Goal: Communication & Community: Answer question/provide support

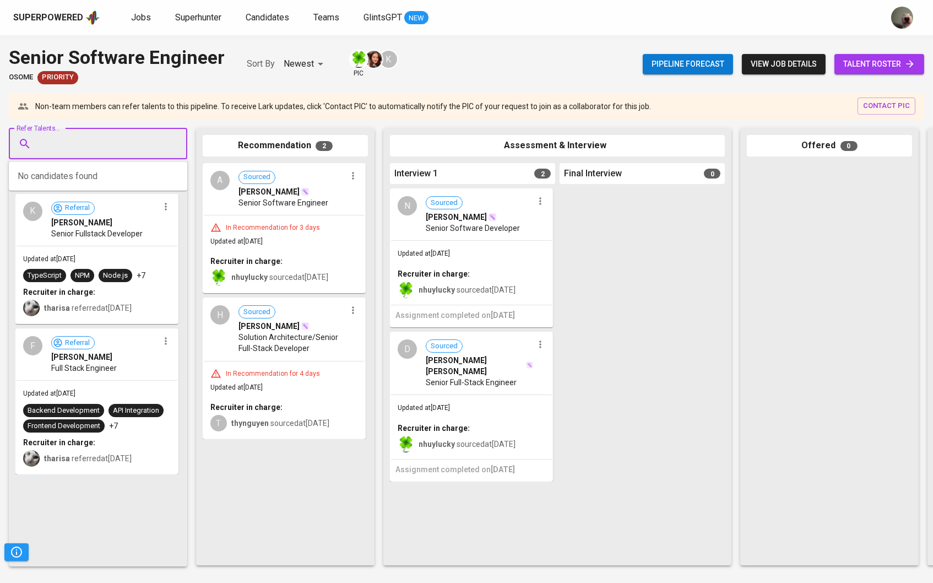
click at [123, 148] on input "Refer Talents..." at bounding box center [94, 143] width 116 height 21
paste input "[EMAIL_ADDRESS][DOMAIN_NAME]"
type input "[EMAIL_ADDRESS][DOMAIN_NAME]"
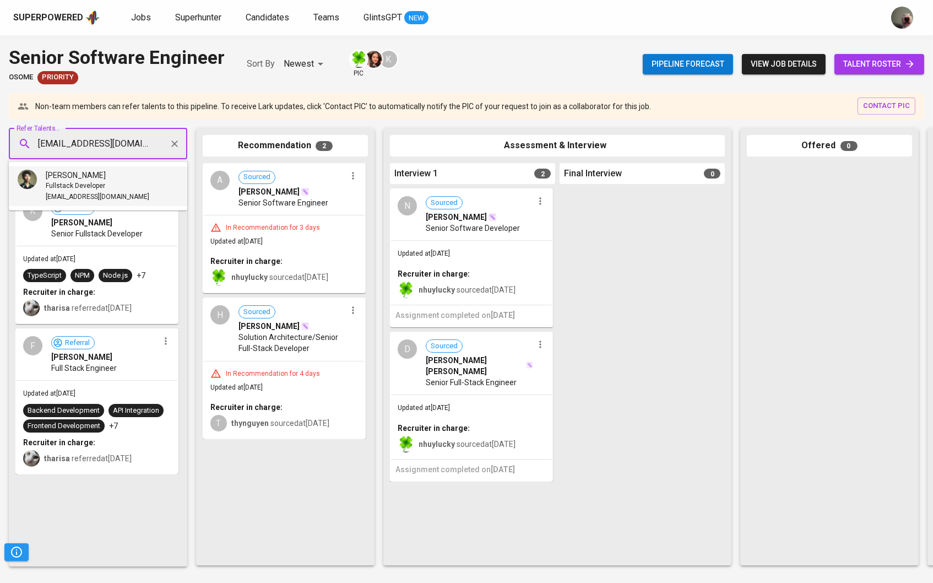
click at [112, 177] on div "[PERSON_NAME]" at bounding box center [98, 175] width 104 height 11
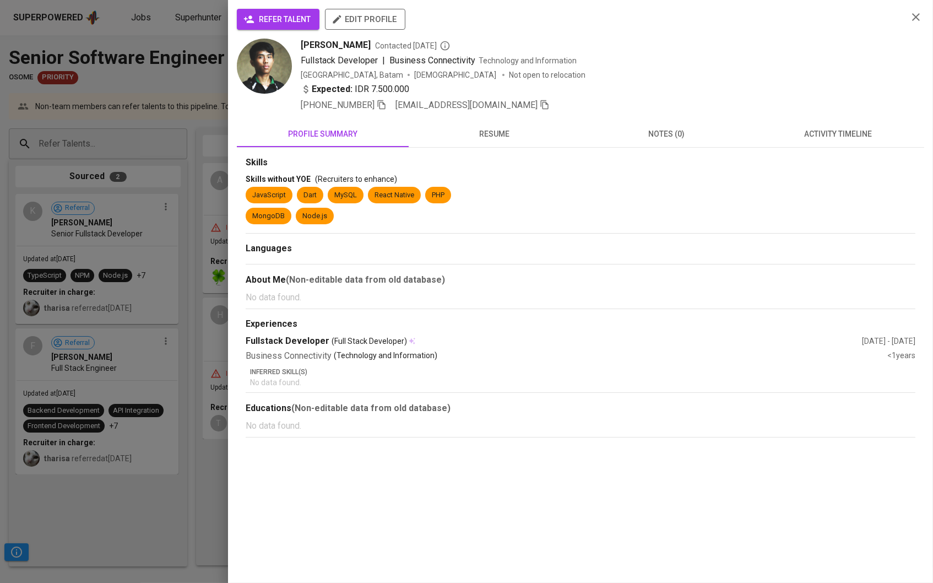
click at [277, 26] on button "refer talent" at bounding box center [278, 19] width 83 height 21
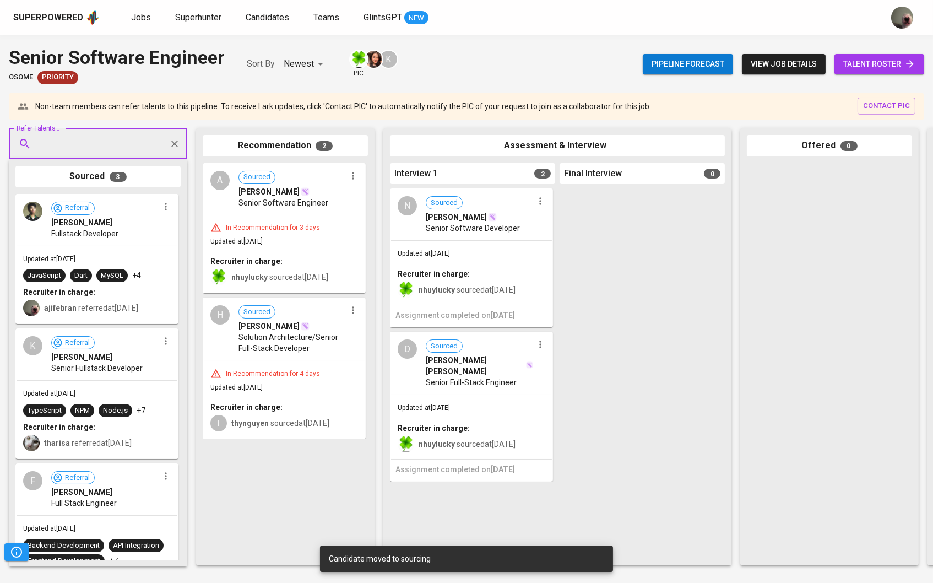
paste input "[EMAIL_ADDRESS][DOMAIN_NAME]"
type input "[EMAIL_ADDRESS][DOMAIN_NAME]"
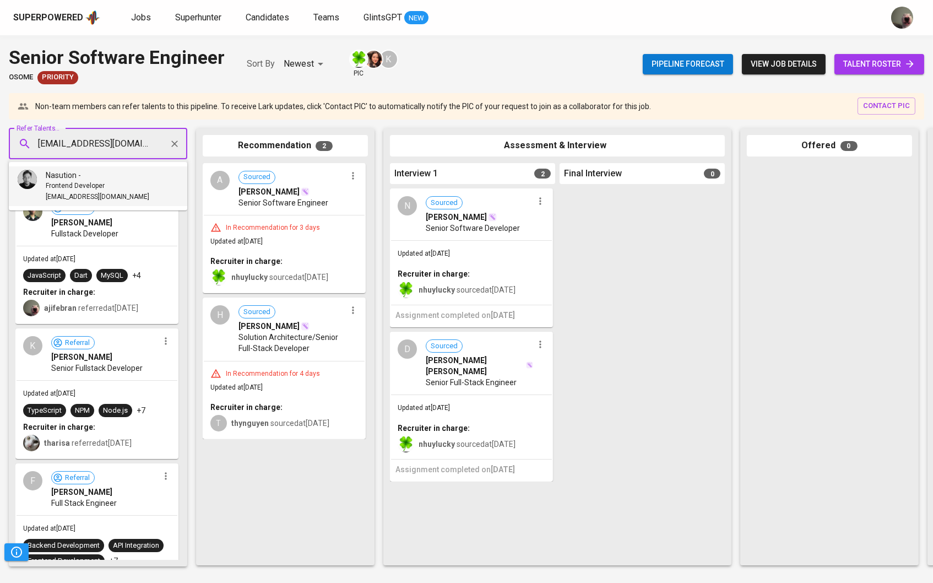
click at [111, 176] on div "Nasution -" at bounding box center [98, 175] width 104 height 11
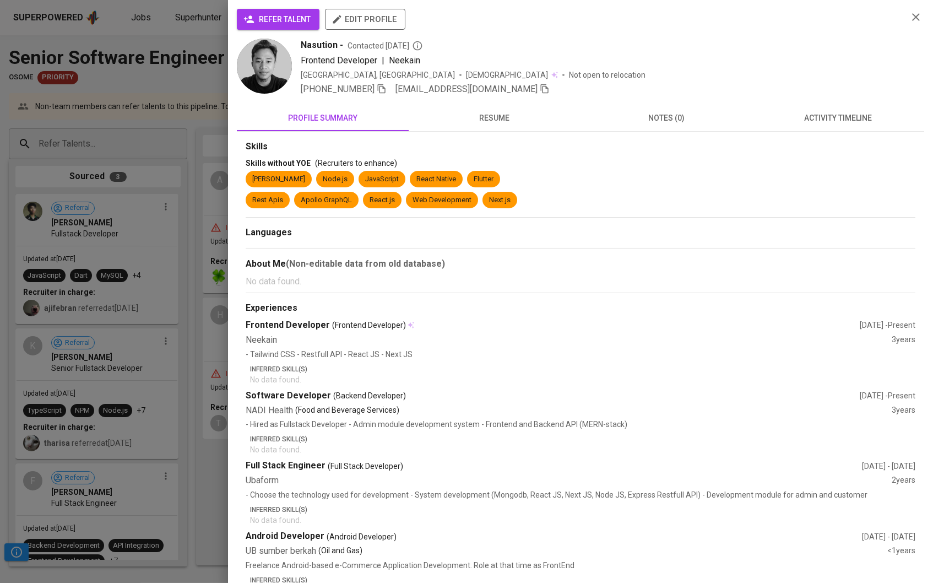
click at [299, 20] on span "refer talent" at bounding box center [278, 20] width 65 height 14
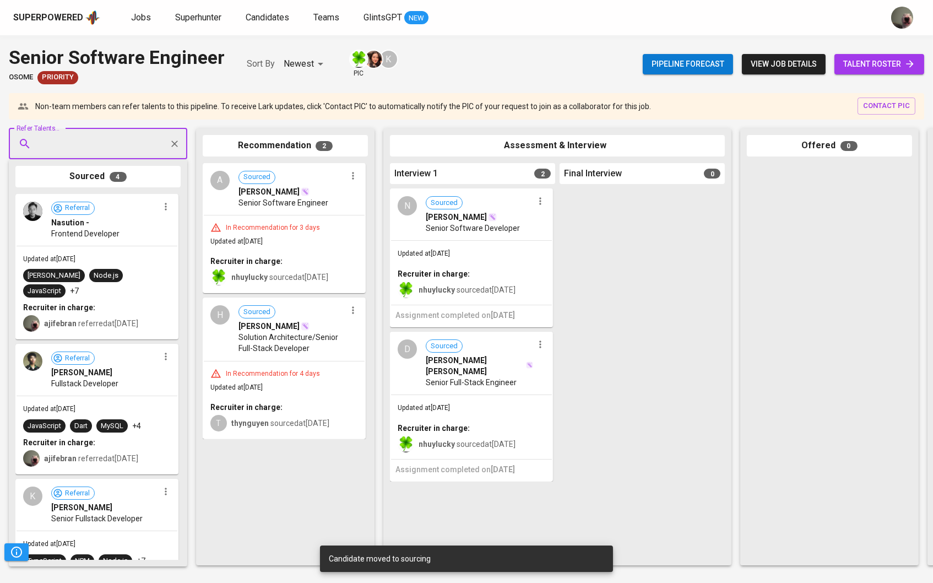
paste input "[EMAIL_ADDRESS][PERSON_NAME][DOMAIN_NAME]"
type input "[EMAIL_ADDRESS][PERSON_NAME][DOMAIN_NAME]"
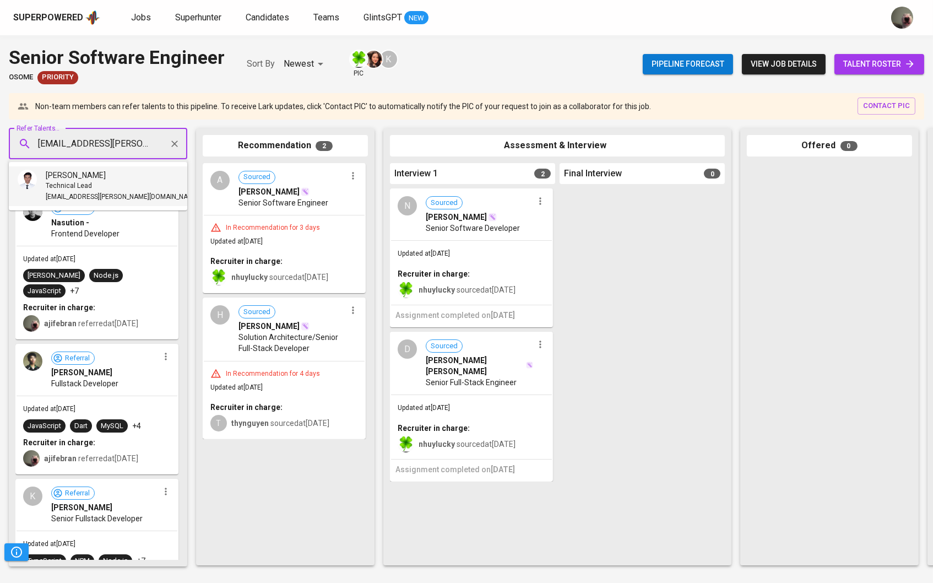
click at [77, 184] on span "Technical Lead" at bounding box center [69, 186] width 46 height 11
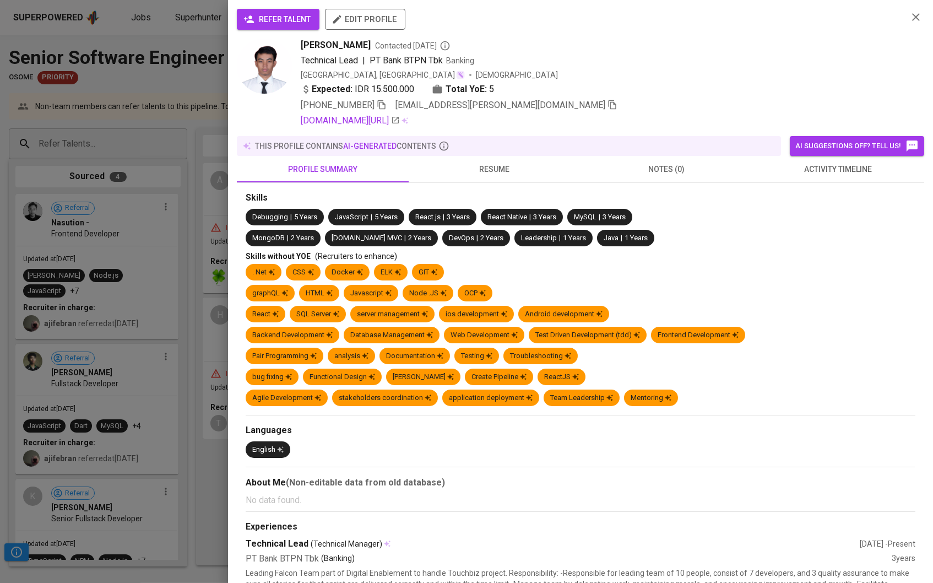
click at [294, 24] on span "refer talent" at bounding box center [278, 20] width 65 height 14
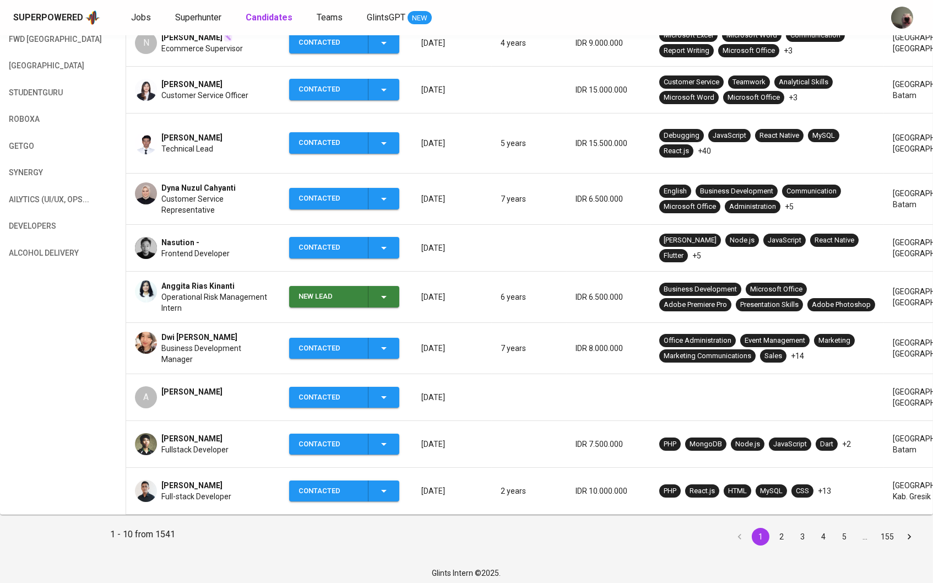
scroll to position [246, 0]
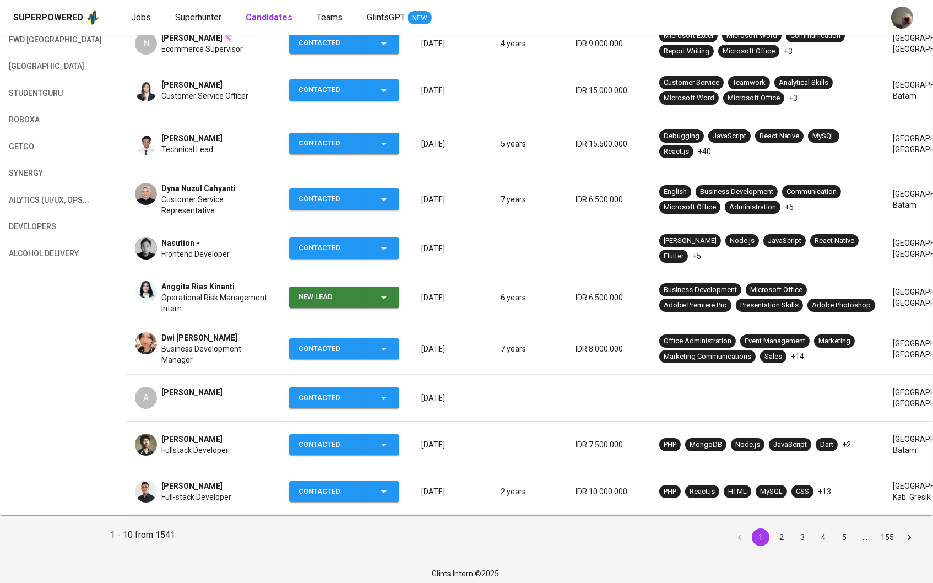
click at [185, 445] on span "Fullstack Developer" at bounding box center [194, 450] width 67 height 11
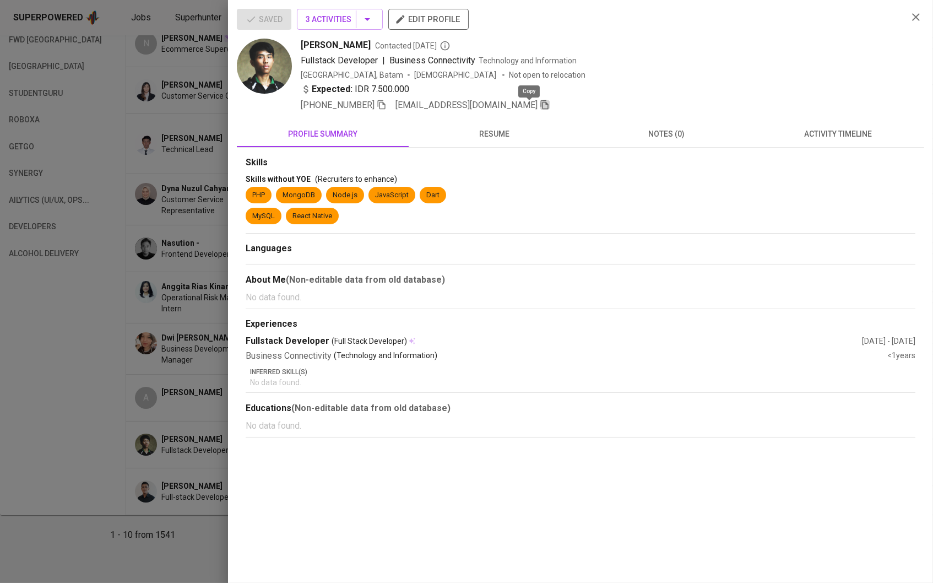
click at [541, 107] on icon "button" at bounding box center [545, 104] width 8 height 9
click at [177, 100] on div at bounding box center [466, 291] width 933 height 583
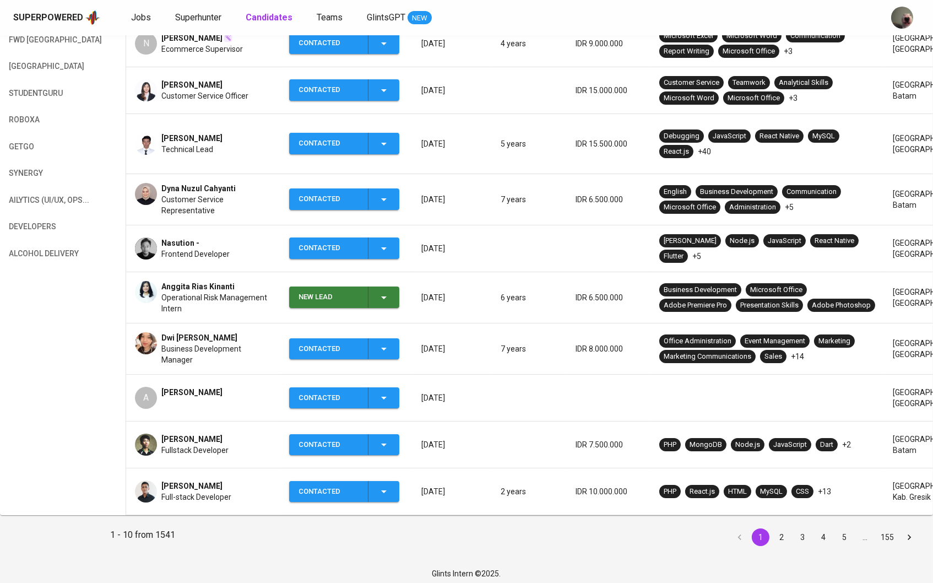
click at [192, 237] on span "Nasution -" at bounding box center [180, 242] width 38 height 11
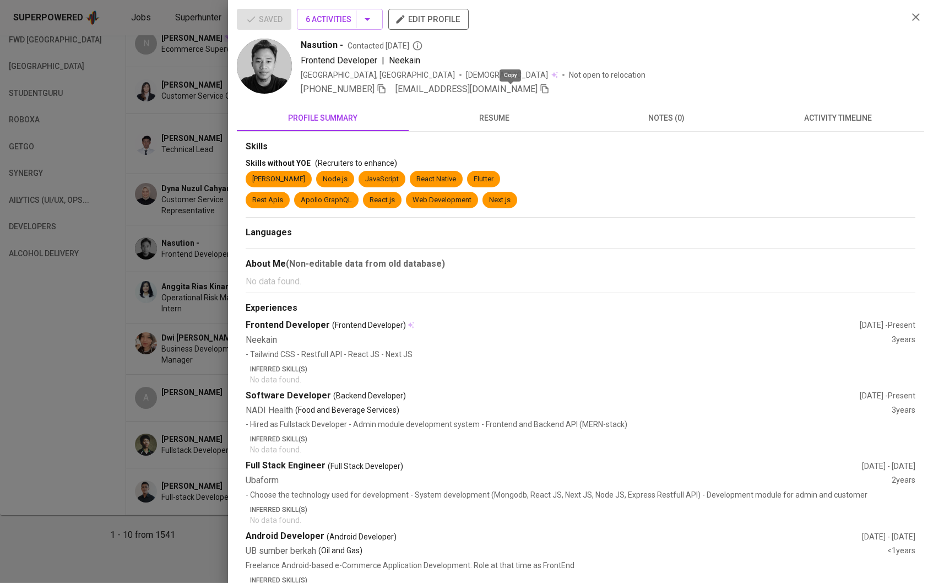
click at [540, 94] on icon "button" at bounding box center [545, 89] width 10 height 10
click at [120, 123] on div at bounding box center [466, 291] width 933 height 583
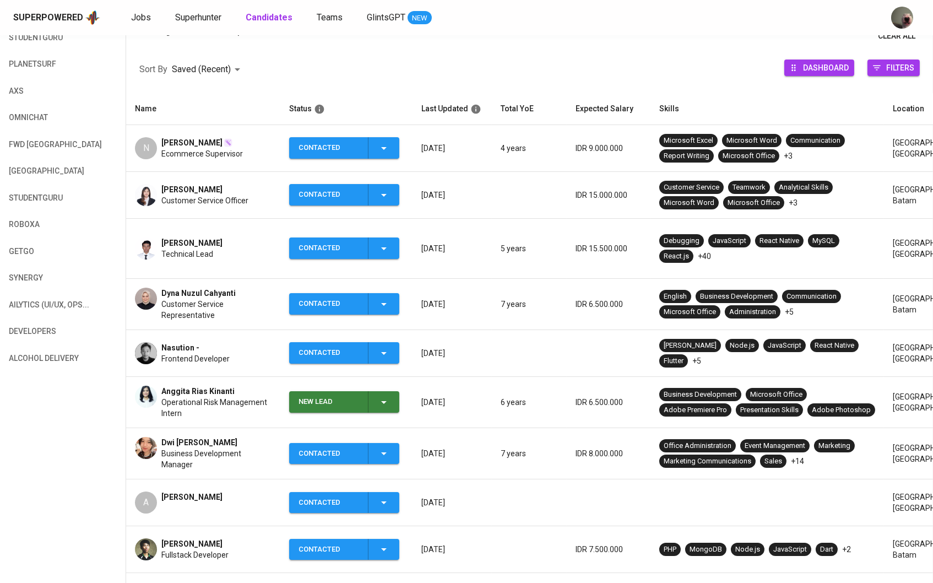
scroll to position [140, 0]
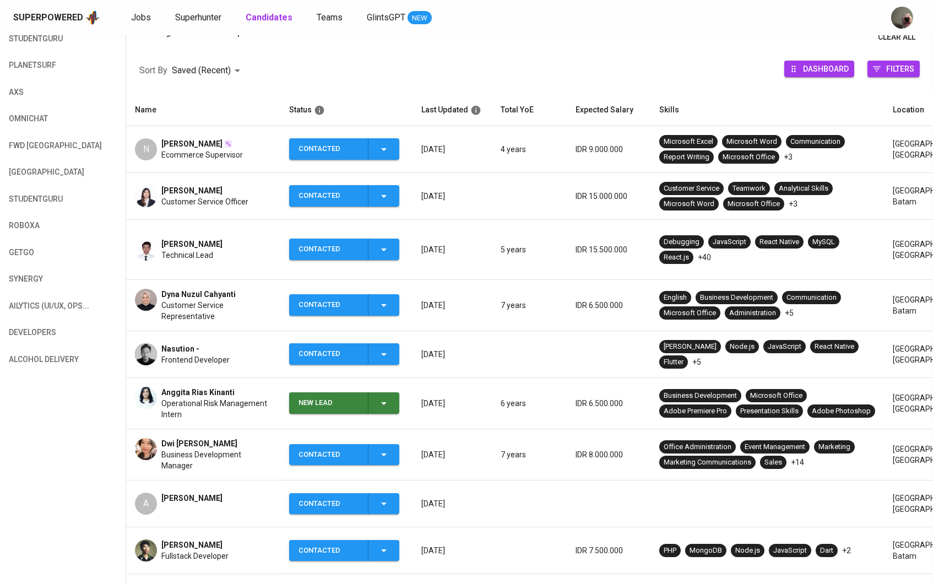
click at [232, 241] on div "[PERSON_NAME] Technical Lead" at bounding box center [203, 250] width 137 height 22
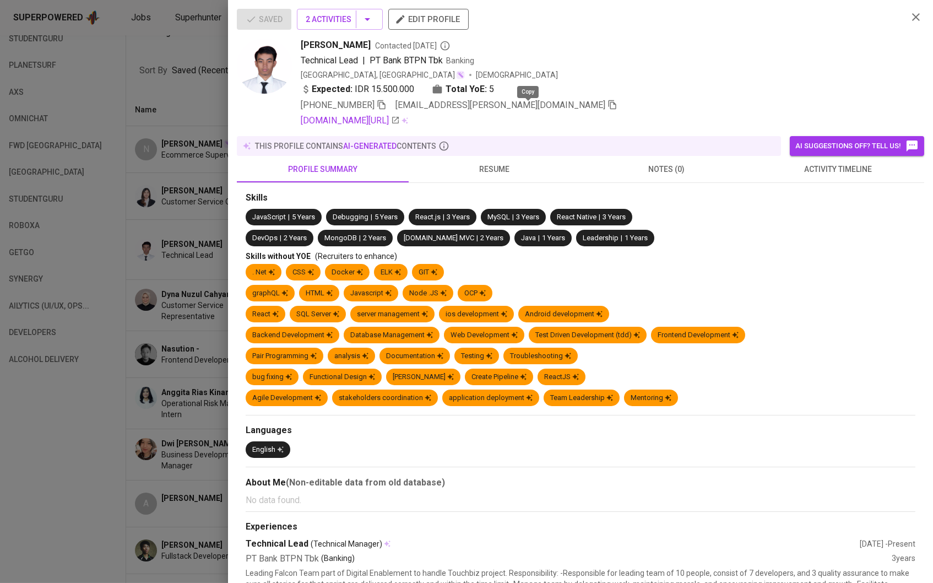
click at [608, 110] on icon "button" at bounding box center [613, 105] width 10 height 10
click at [145, 250] on div at bounding box center [466, 291] width 933 height 583
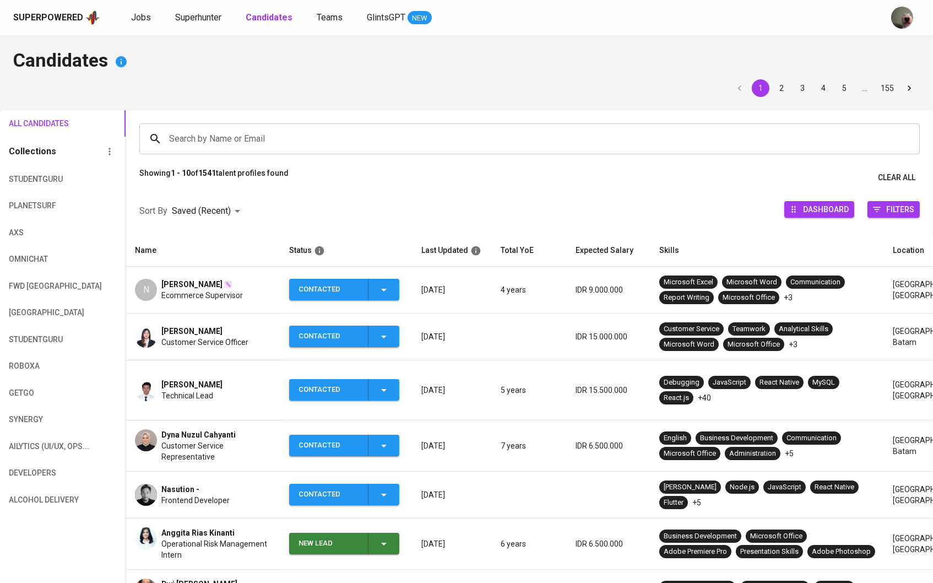
scroll to position [0, 0]
